Goal: Task Accomplishment & Management: Use online tool/utility

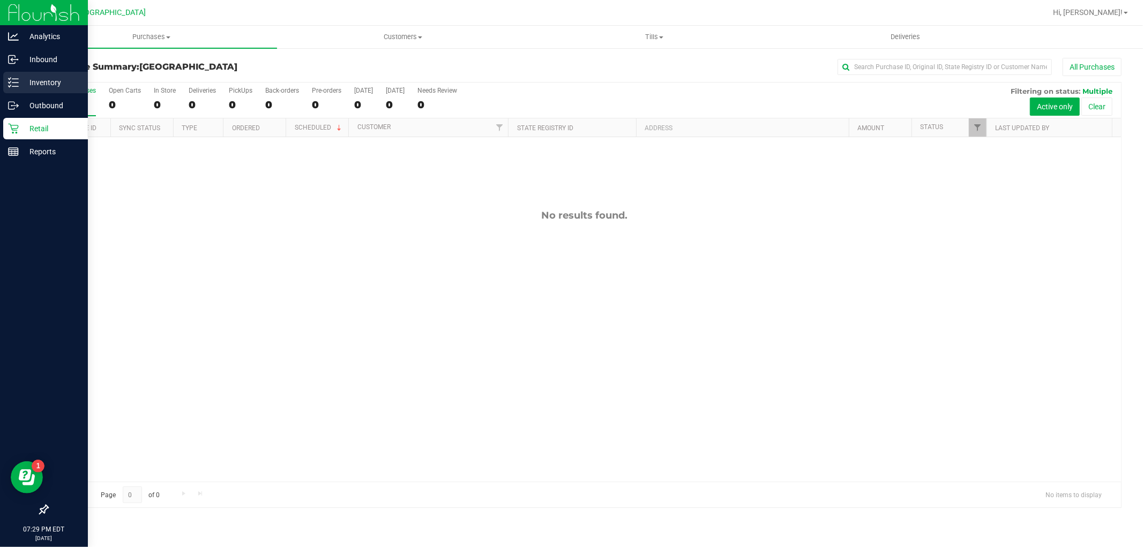
click at [49, 72] on div "Inventory" at bounding box center [45, 82] width 85 height 21
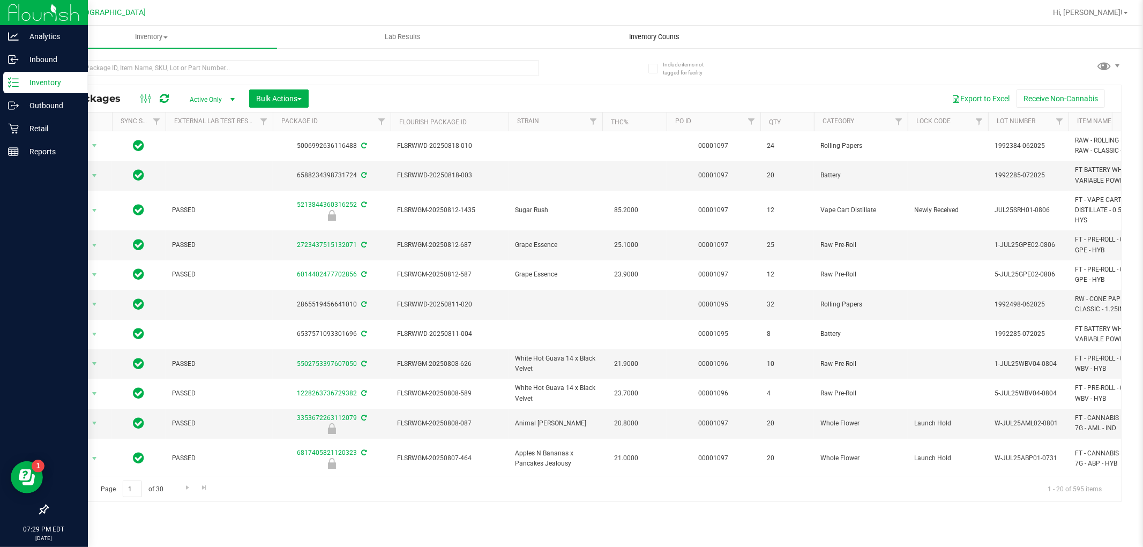
click at [646, 31] on uib-tab-heading "Inventory Counts" at bounding box center [654, 36] width 250 height 21
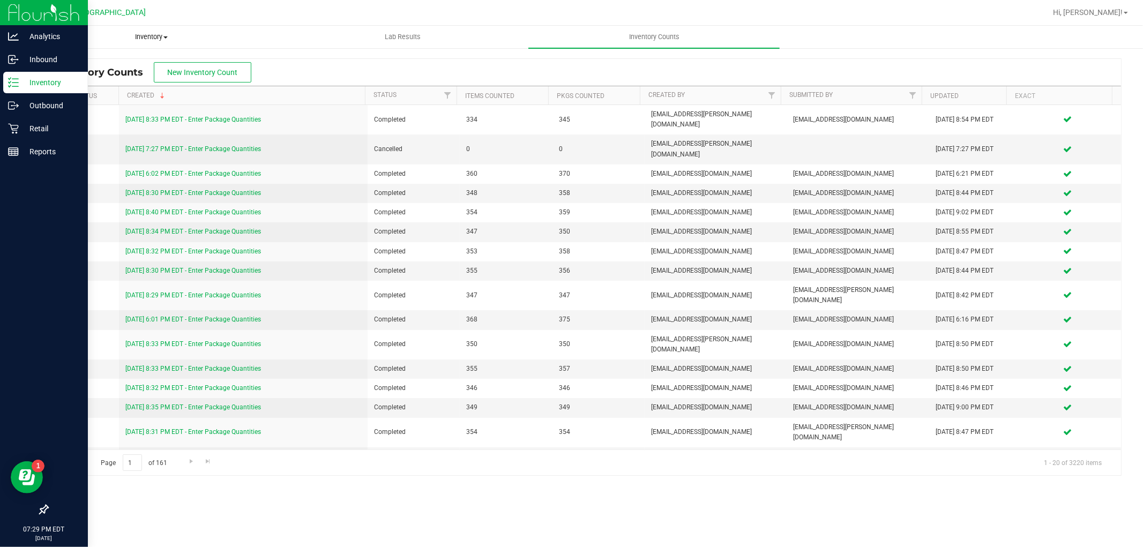
click at [156, 40] on span "Inventory" at bounding box center [151, 37] width 250 height 10
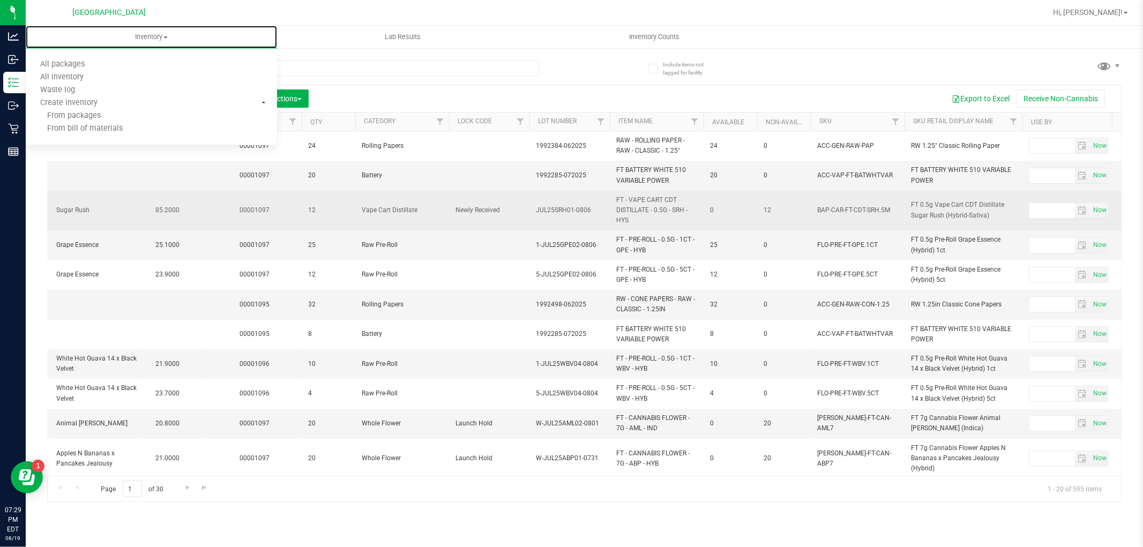
scroll to position [0, 470]
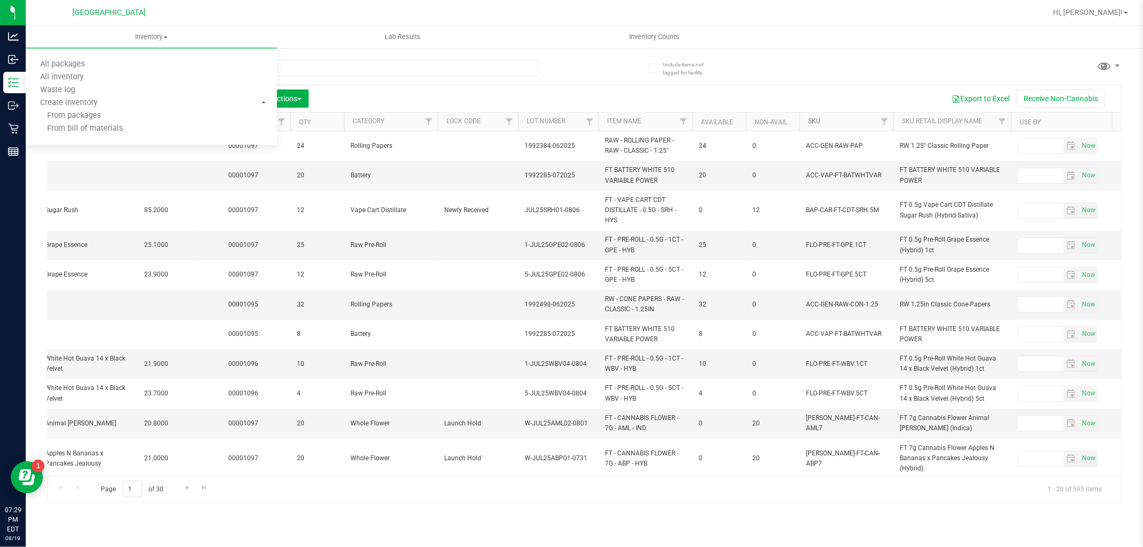
click at [813, 121] on link "SKU" at bounding box center [814, 121] width 12 height 8
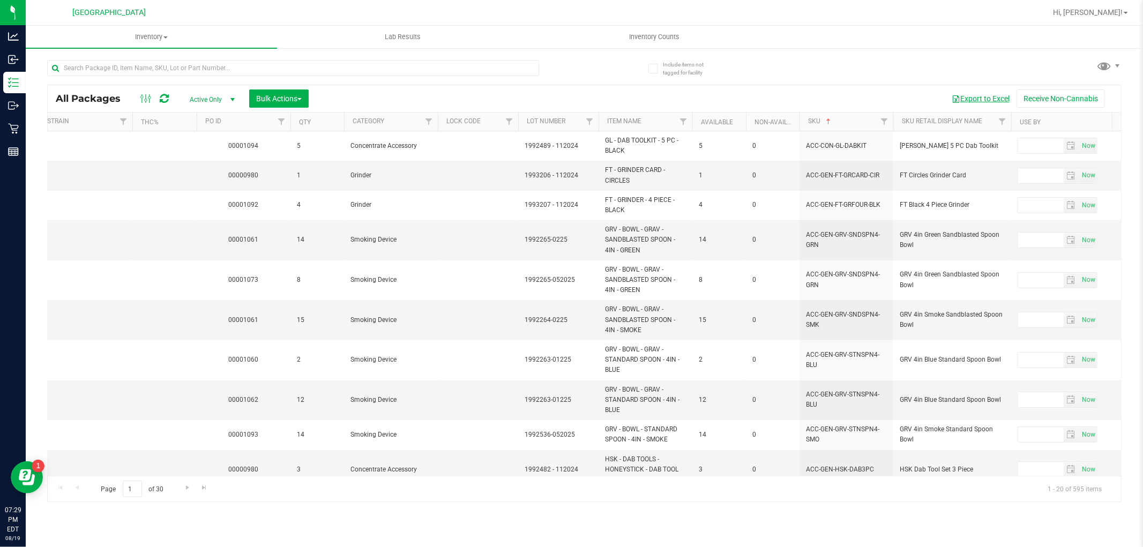
click at [976, 102] on button "Export to Excel" at bounding box center [981, 99] width 72 height 18
